Goal: Task Accomplishment & Management: Manage account settings

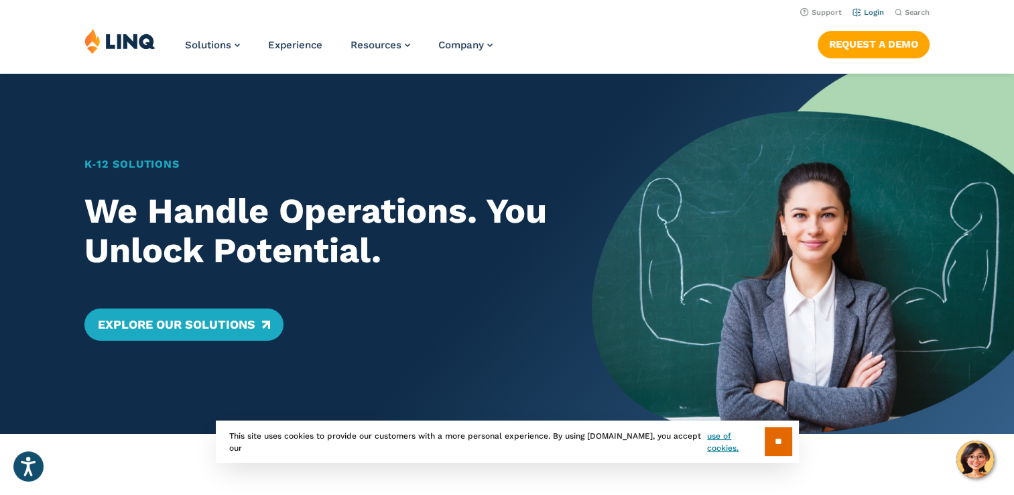
click at [882, 13] on link "Login" at bounding box center [869, 12] width 32 height 9
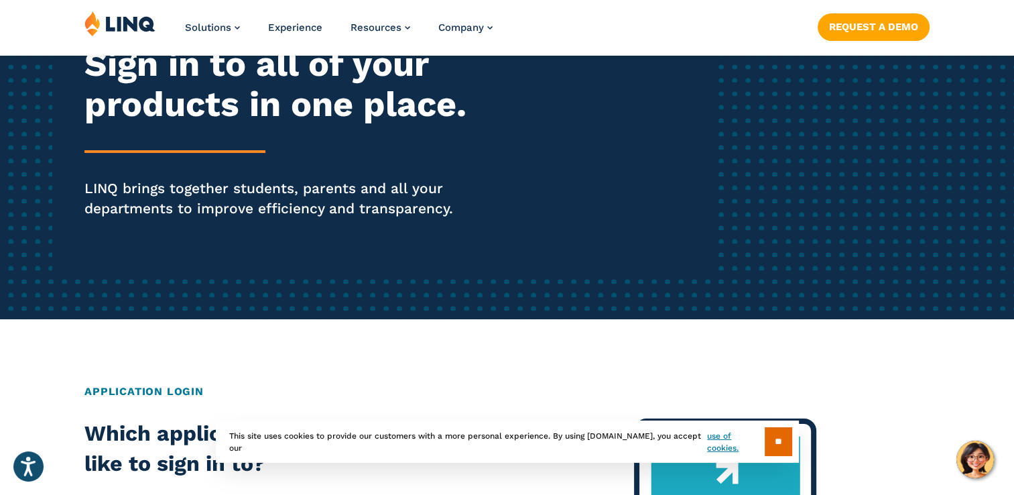
scroll to position [201, 0]
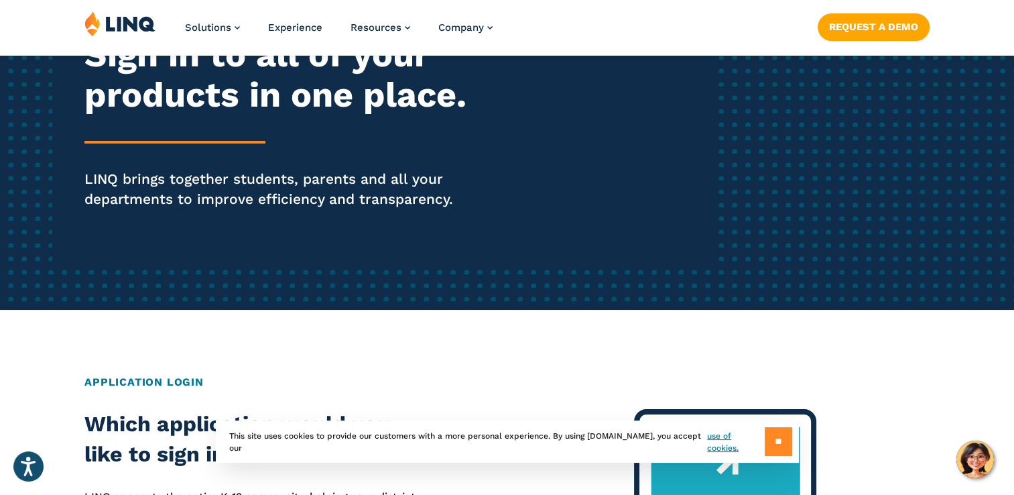
click at [776, 440] on input "**" at bounding box center [778, 441] width 27 height 29
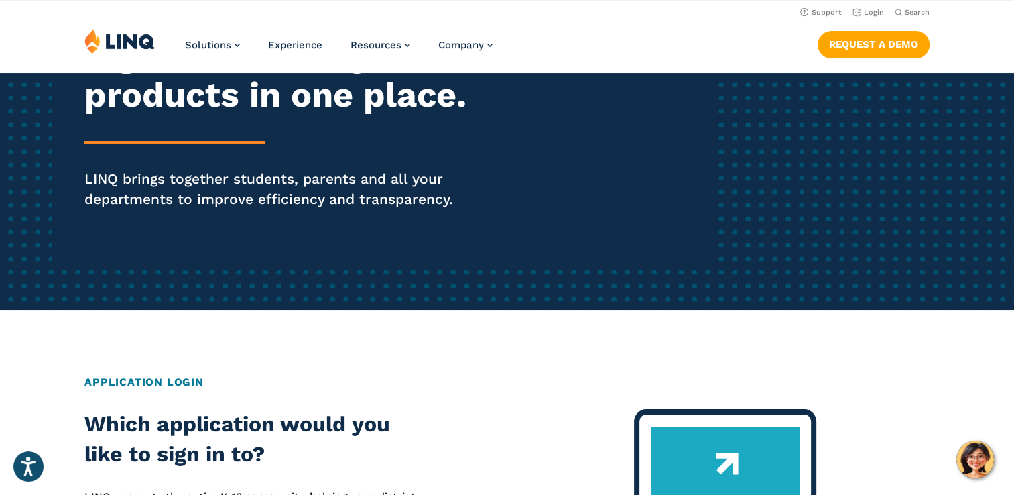
scroll to position [134, 0]
